Goal: Find specific page/section: Find specific page/section

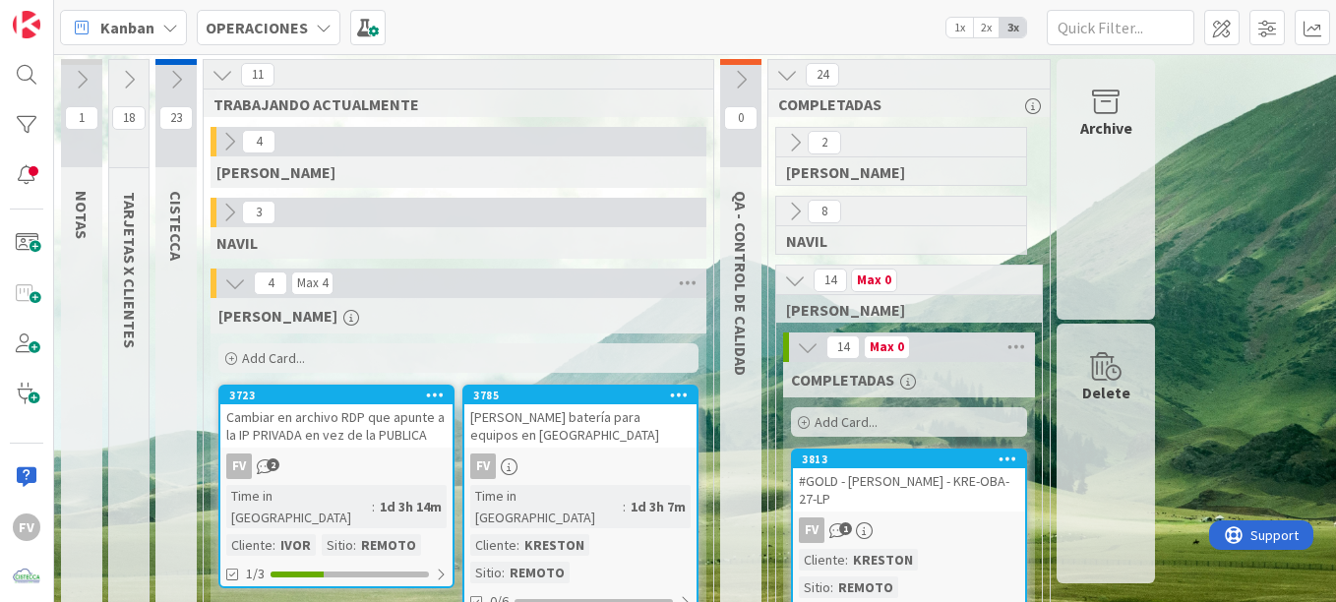
click at [1098, 107] on icon at bounding box center [1105, 103] width 75 height 28
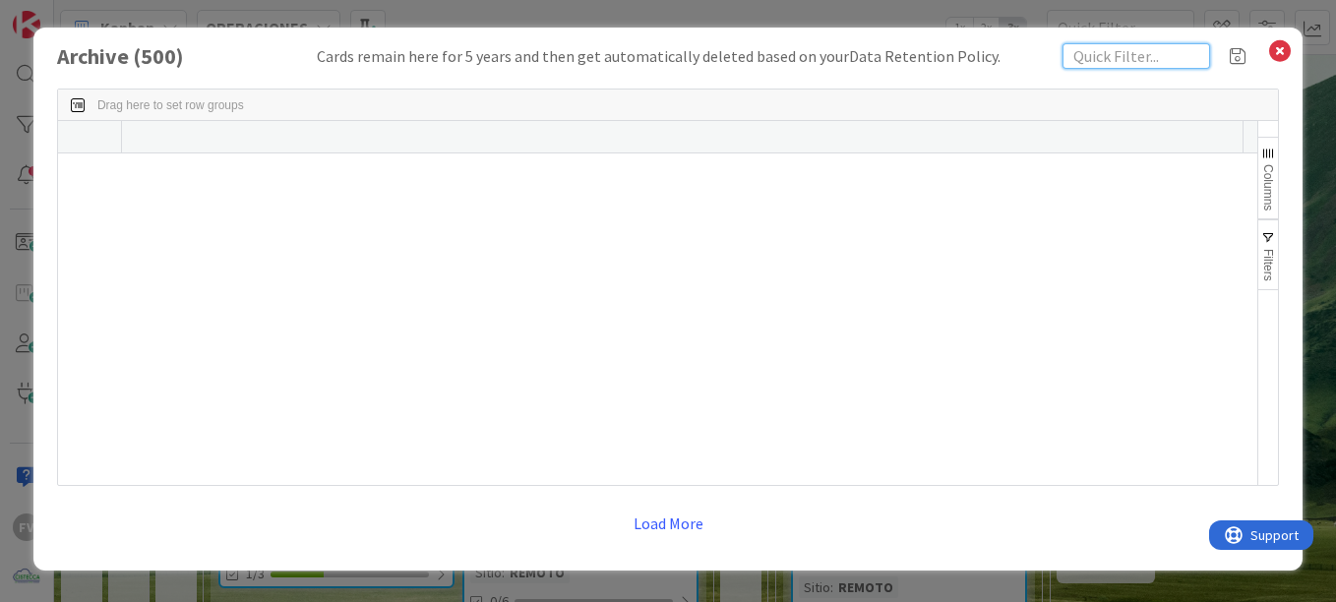
click at [1079, 57] on input "text" at bounding box center [1136, 56] width 148 height 26
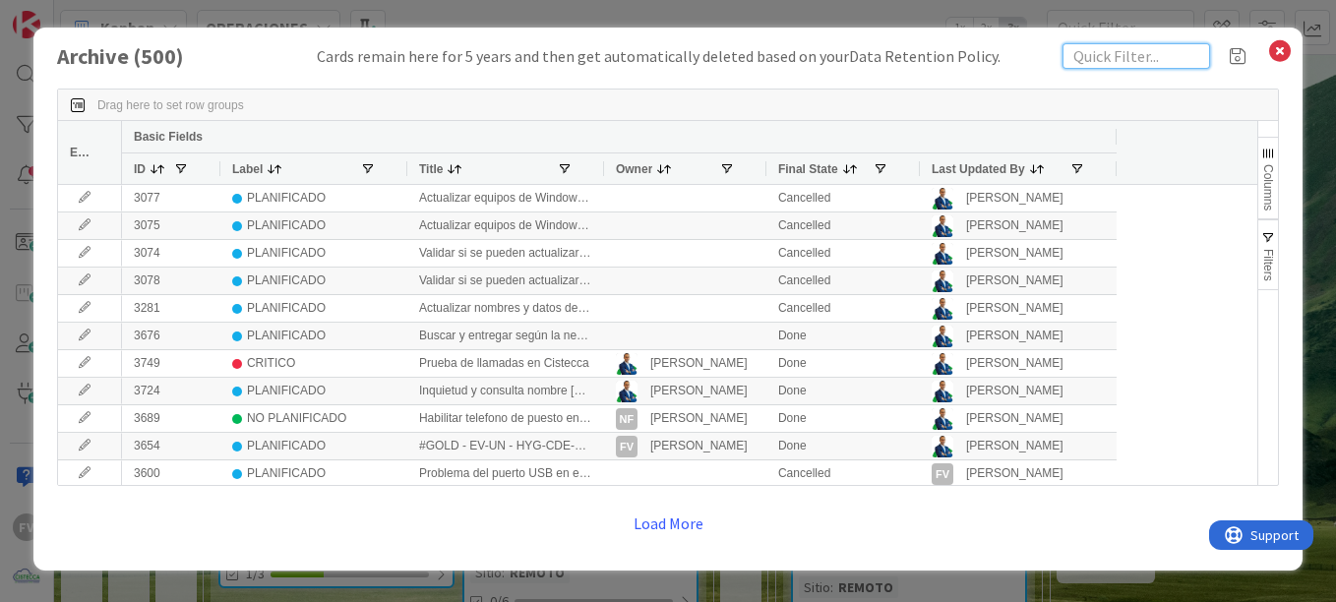
click at [1115, 51] on input "text" at bounding box center [1136, 56] width 148 height 26
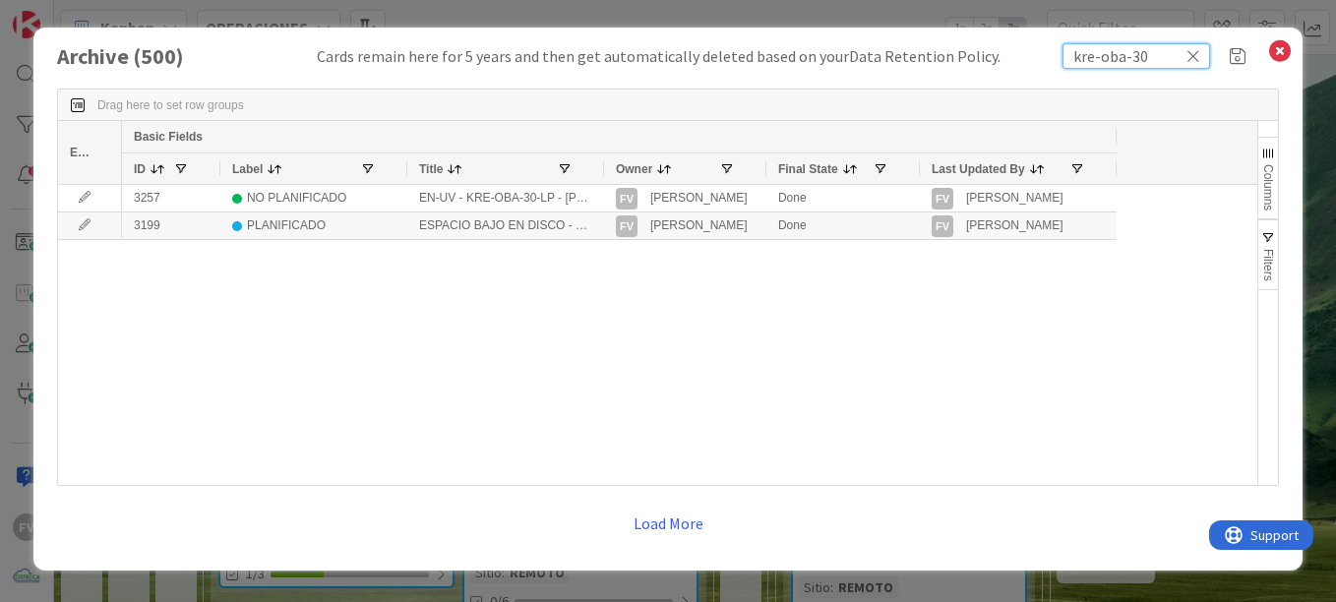
type input "kre-oba-30"
click at [601, 171] on div at bounding box center [603, 168] width 8 height 30
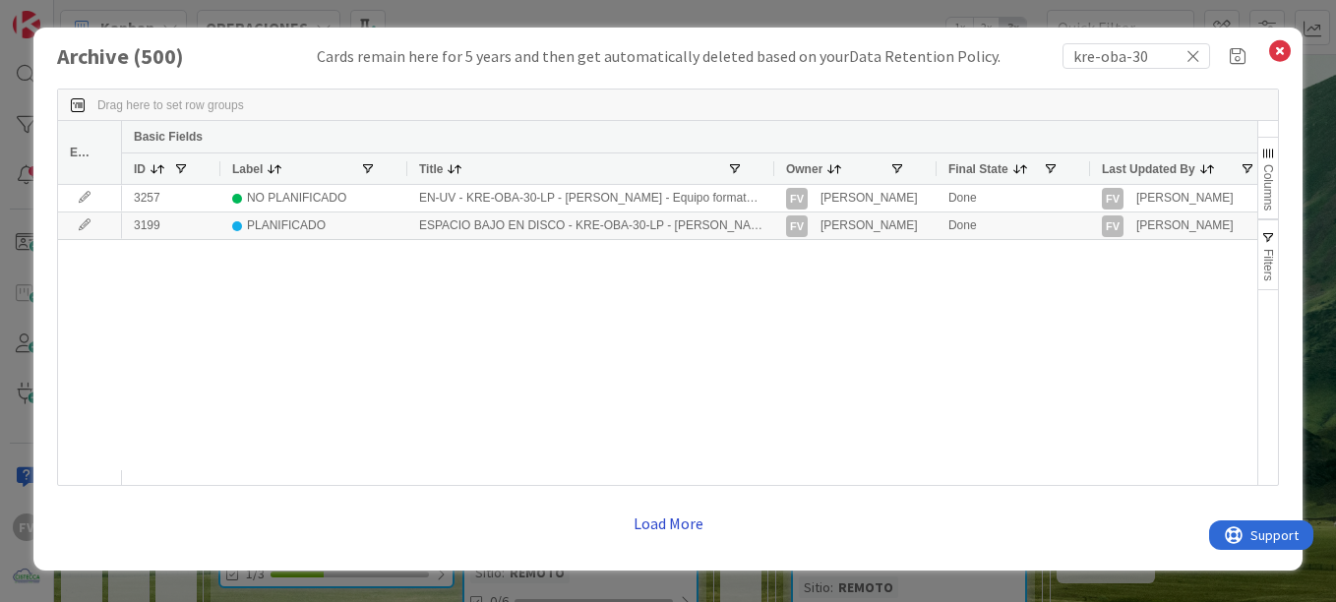
click at [661, 522] on button "Load More" at bounding box center [668, 523] width 95 height 35
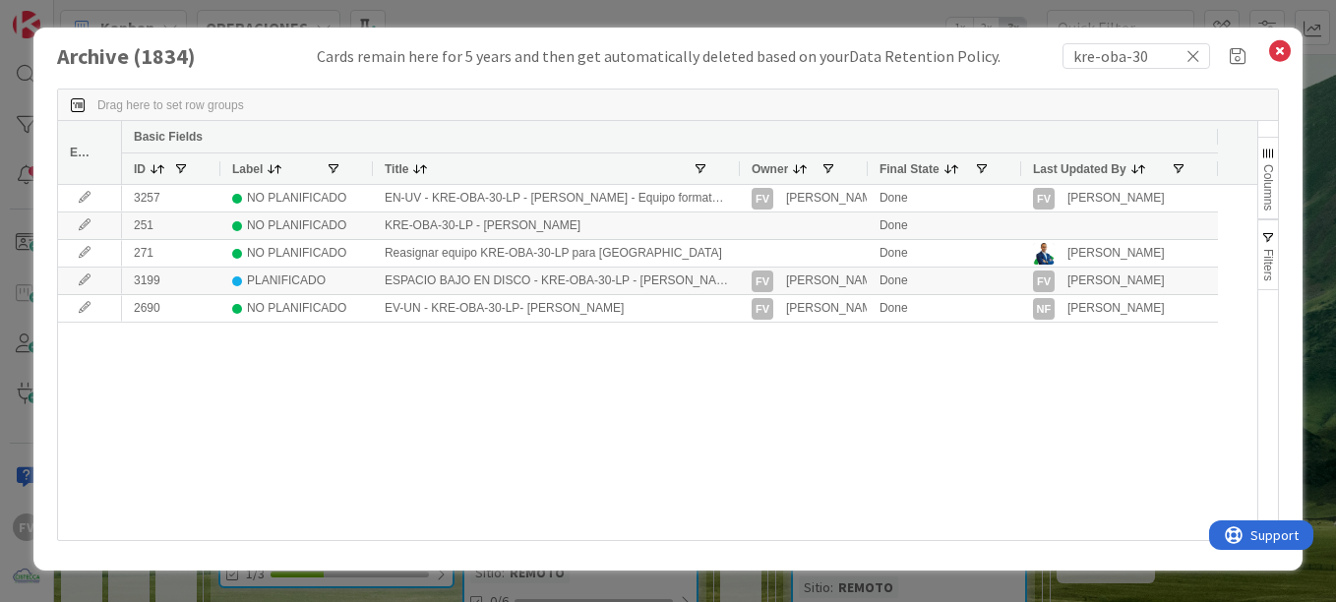
drag, startPoint x: 333, startPoint y: 171, endPoint x: 368, endPoint y: 180, distance: 35.5
click at [368, 180] on div at bounding box center [372, 168] width 8 height 30
click at [559, 586] on div "Archive ( 1834 ) Cards remain here for 5 years and then get automatically delet…" at bounding box center [668, 301] width 1336 height 602
